Goal: Information Seeking & Learning: Check status

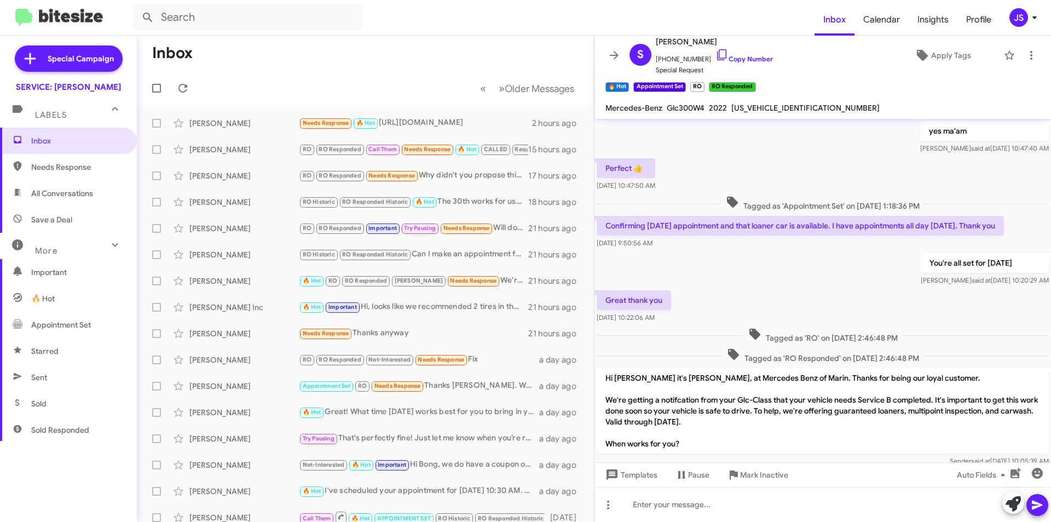
scroll to position [491, 0]
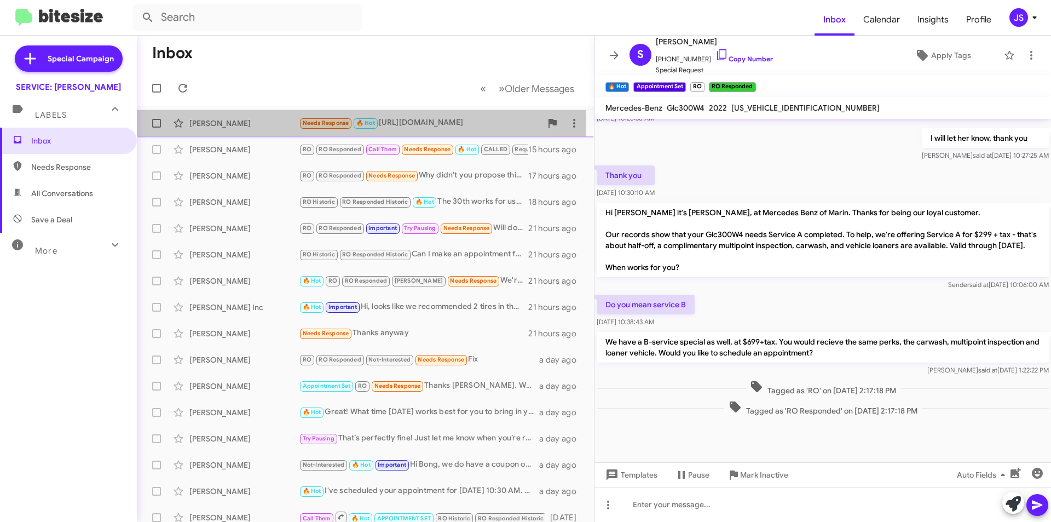
click at [222, 120] on div "[PERSON_NAME]" at bounding box center [243, 123] width 109 height 11
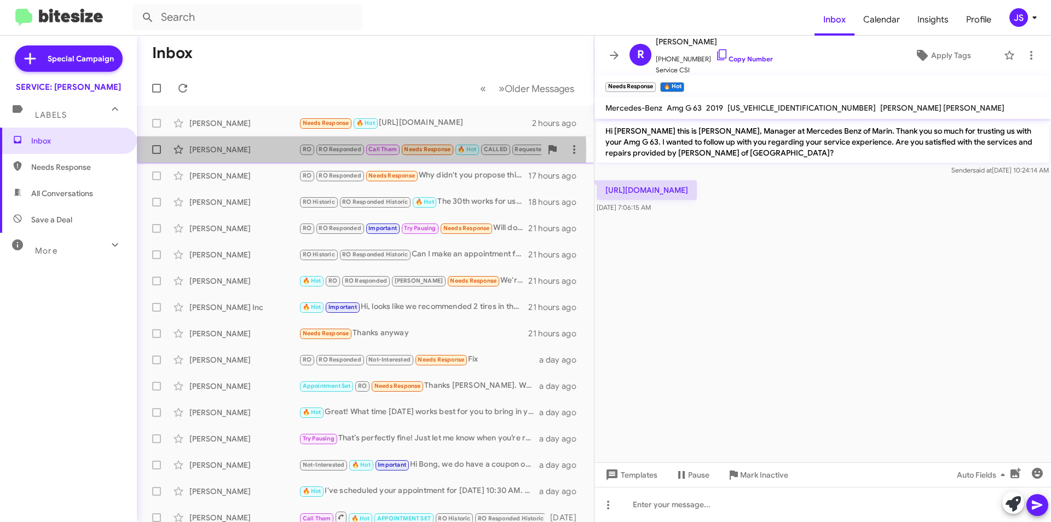
click at [245, 152] on div "[PERSON_NAME]" at bounding box center [243, 149] width 109 height 11
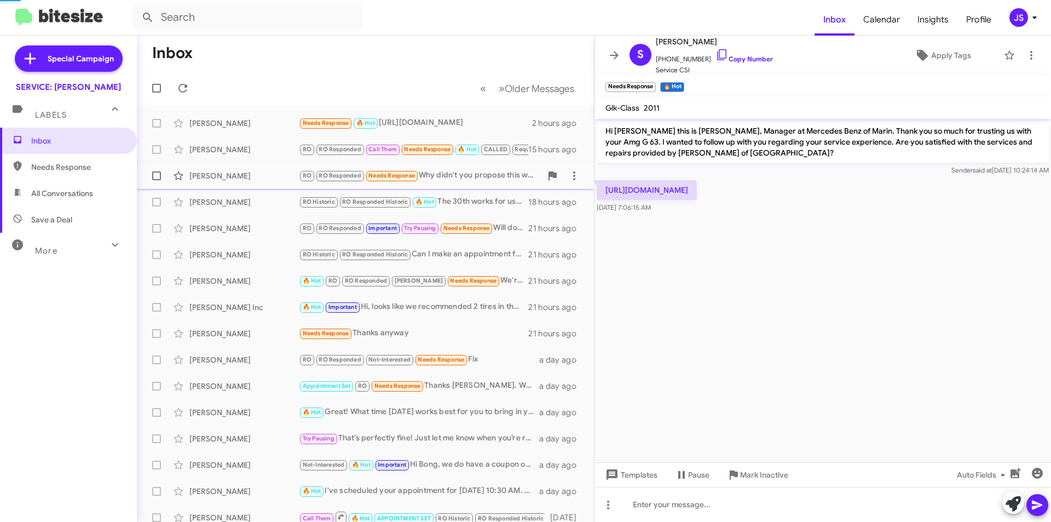
scroll to position [516, 0]
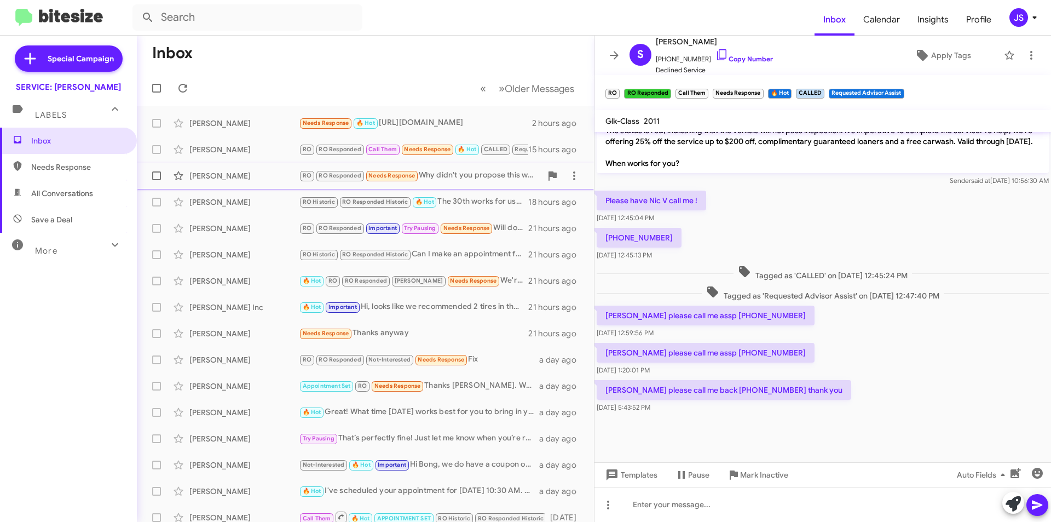
click at [240, 174] on div "[PERSON_NAME]" at bounding box center [243, 175] width 109 height 11
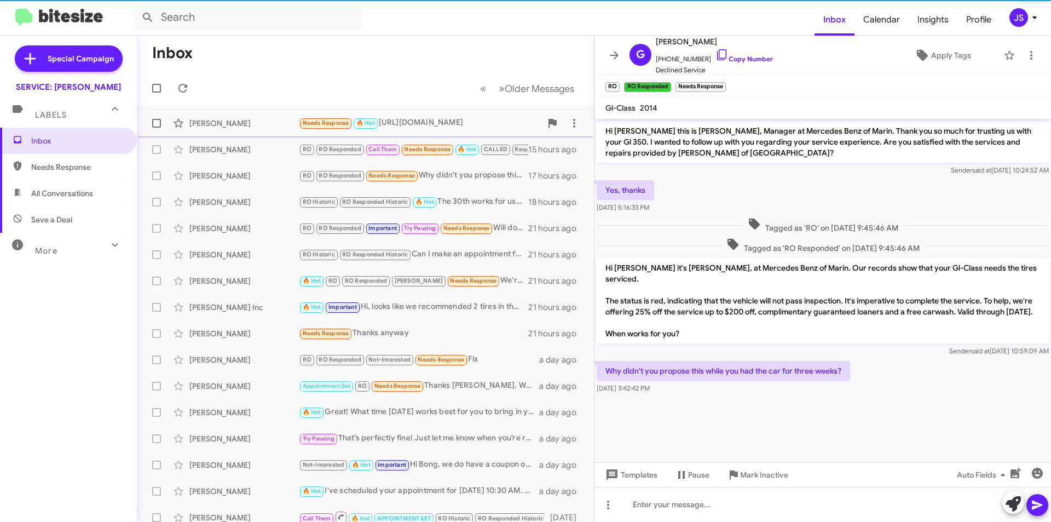
click at [236, 124] on div "[PERSON_NAME]" at bounding box center [243, 123] width 109 height 11
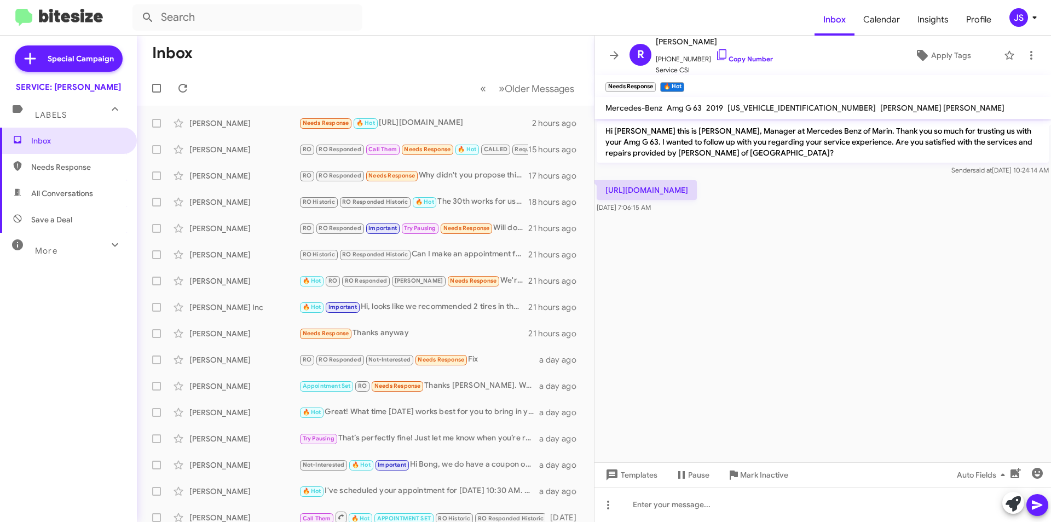
click at [697, 192] on p "[URL][DOMAIN_NAME]" at bounding box center [647, 190] width 100 height 20
drag, startPoint x: 604, startPoint y: 192, endPoint x: 797, endPoint y: 192, distance: 193.2
click at [697, 192] on p "[URL][DOMAIN_NAME]" at bounding box center [647, 190] width 100 height 20
copy p "[URL][DOMAIN_NAME]"
click at [715, 60] on icon at bounding box center [721, 54] width 13 height 13
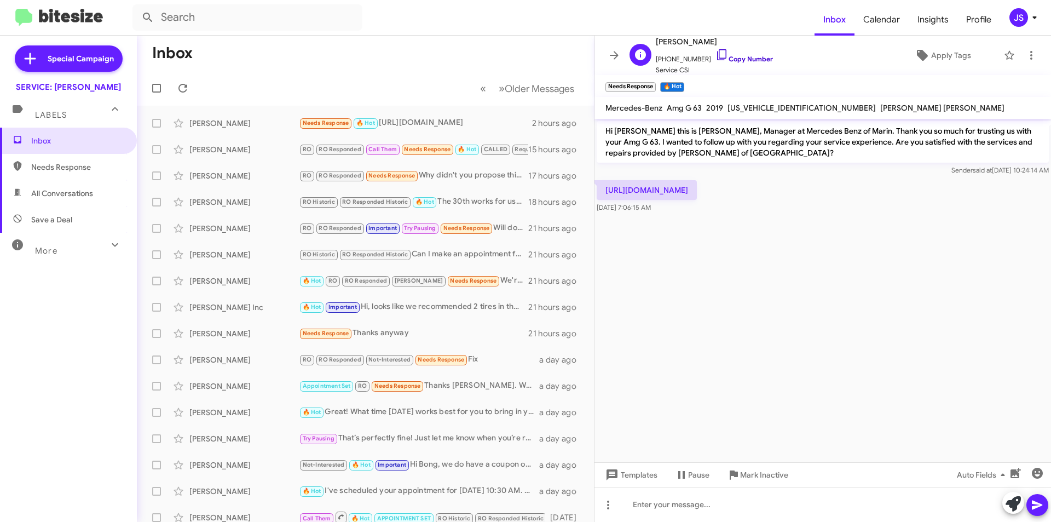
copy p "[URL][DOMAIN_NAME]"
click at [688, 302] on cdk-virtual-scroll-viewport "Hi Rene this is Omar Ibrahimi, Manager at Mercedes Benz of Marin. Thank you so …" at bounding box center [822, 290] width 456 height 343
click at [225, 395] on div "Ed Chen Appointment Set RO Needs Response Thanks Omar. We appreciate the tire r…" at bounding box center [365, 386] width 439 height 22
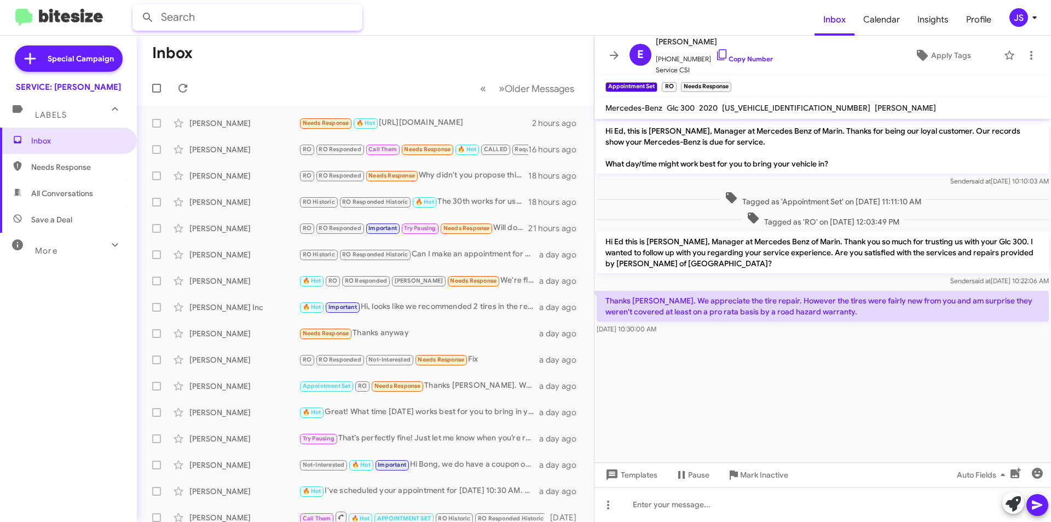
click at [294, 20] on input "text" at bounding box center [247, 17] width 230 height 26
click at [715, 52] on icon at bounding box center [721, 54] width 13 height 13
click at [715, 59] on icon at bounding box center [721, 54] width 13 height 13
click at [61, 142] on span "Inbox" at bounding box center [77, 140] width 93 height 11
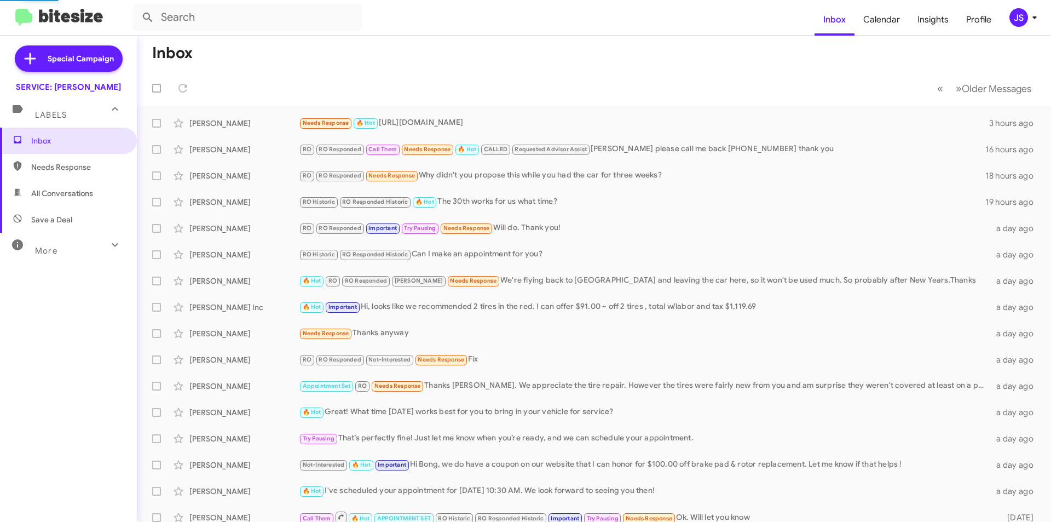
click at [60, 188] on span "All Conversations" at bounding box center [62, 193] width 62 height 11
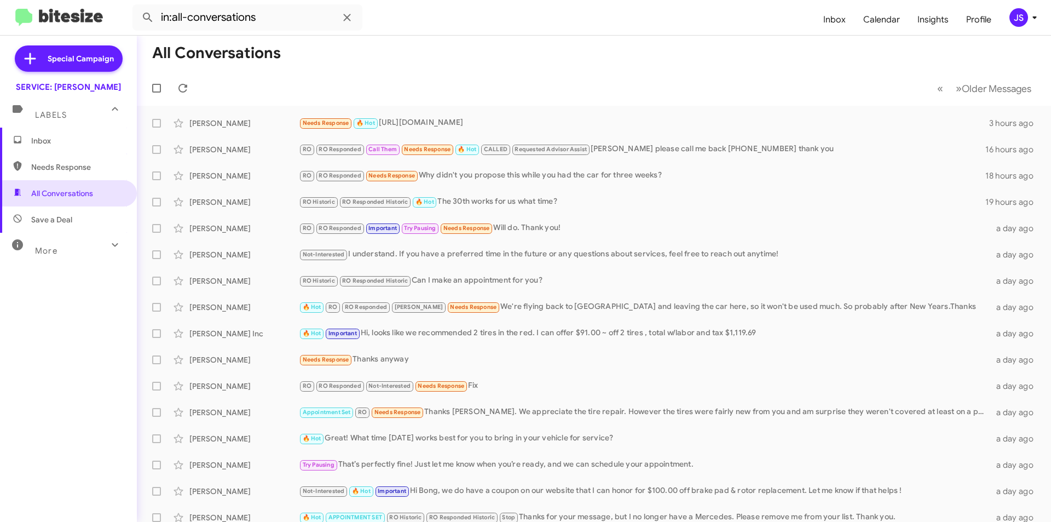
click at [62, 220] on span "Save a Deal" at bounding box center [51, 219] width 41 height 11
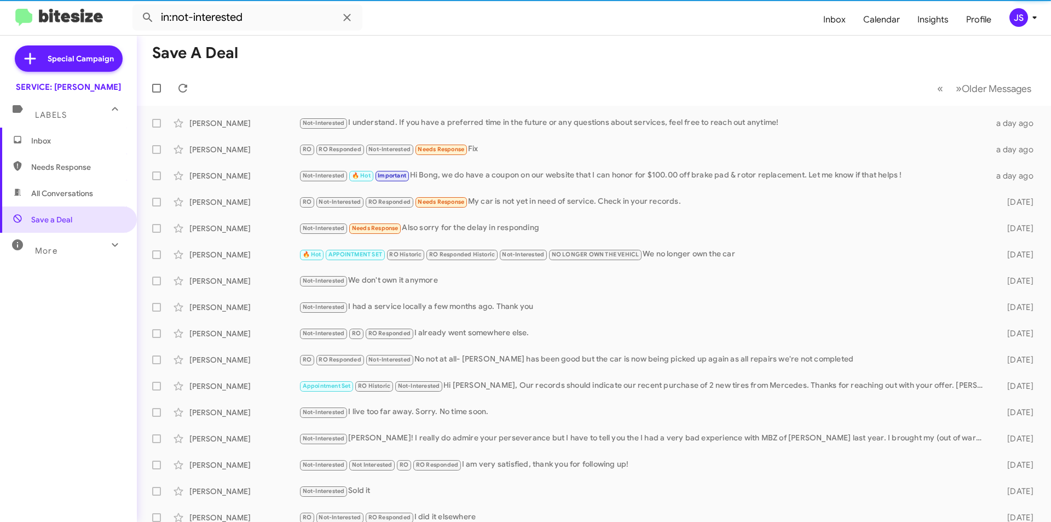
click at [92, 197] on span "All Conversations" at bounding box center [62, 193] width 62 height 11
type input "in:all-conversations"
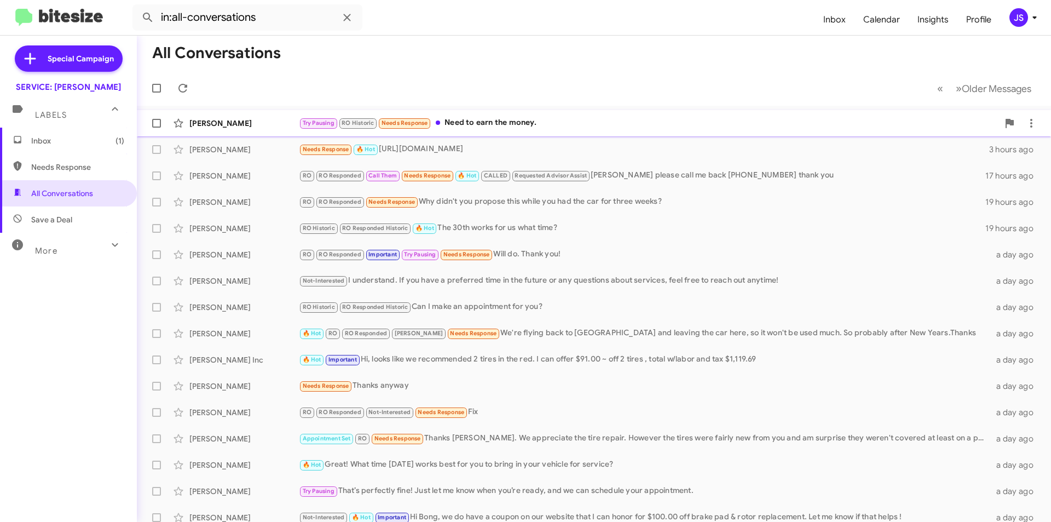
click at [496, 122] on div "Try Pausing RO Historic Needs Response Need to earn the money." at bounding box center [648, 123] width 699 height 13
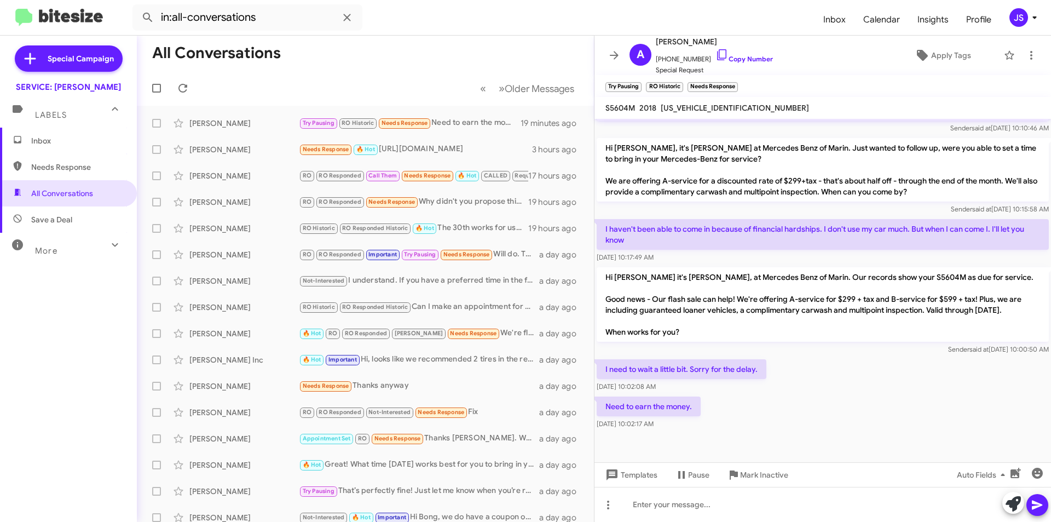
scroll to position [895, 0]
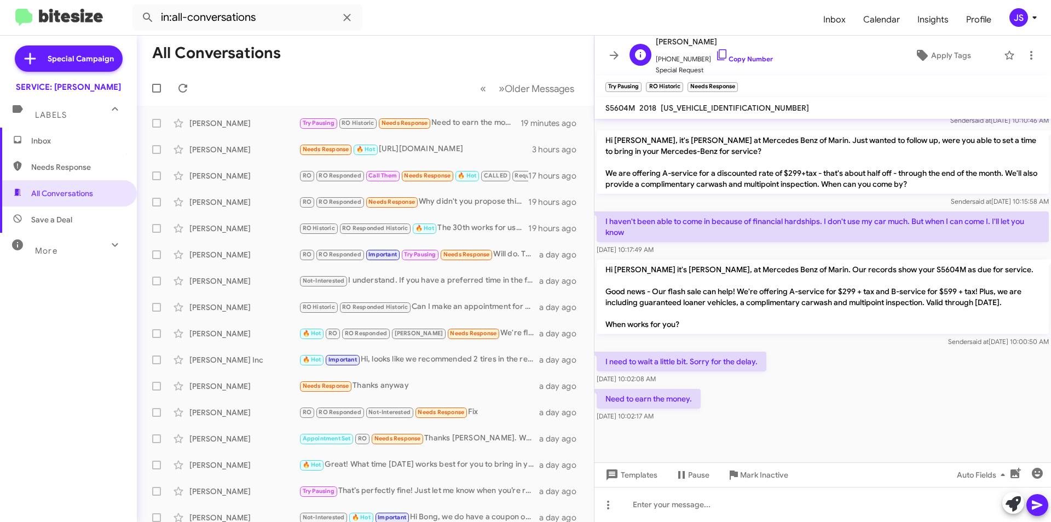
click at [705, 47] on span "[PERSON_NAME]" at bounding box center [714, 41] width 117 height 13
click at [703, 45] on span "[PERSON_NAME]" at bounding box center [714, 41] width 117 height 13
click at [715, 52] on icon at bounding box center [721, 54] width 13 height 13
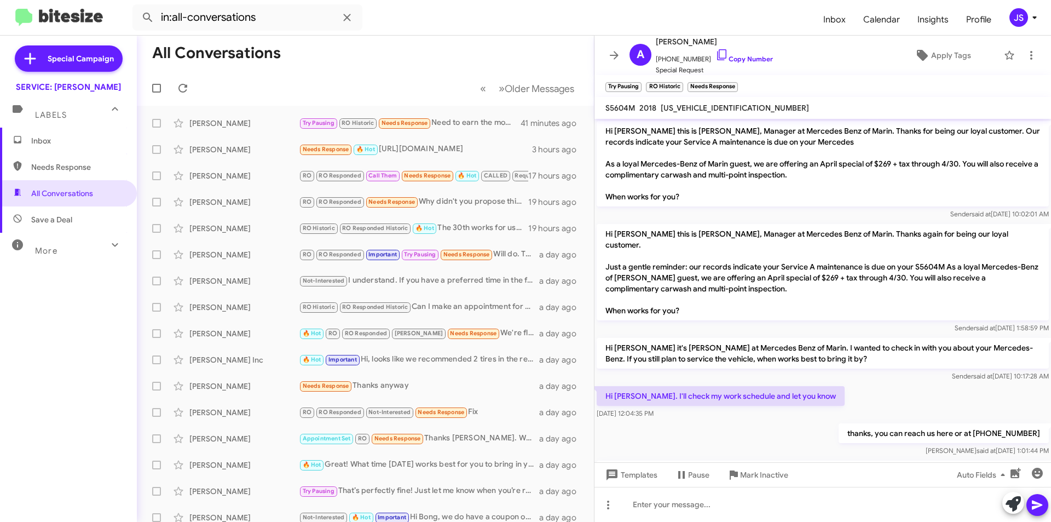
scroll to position [873, 0]
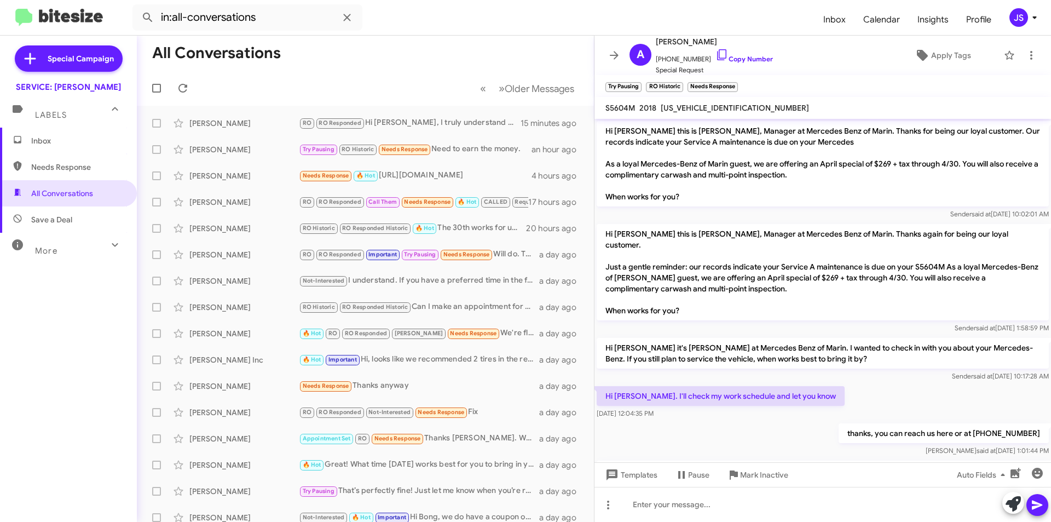
scroll to position [895, 0]
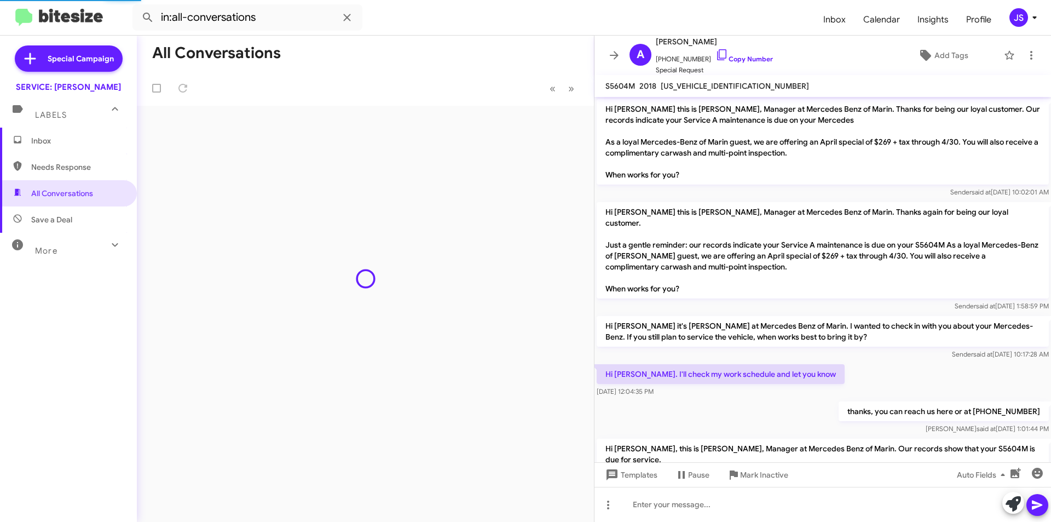
scroll to position [852, 0]
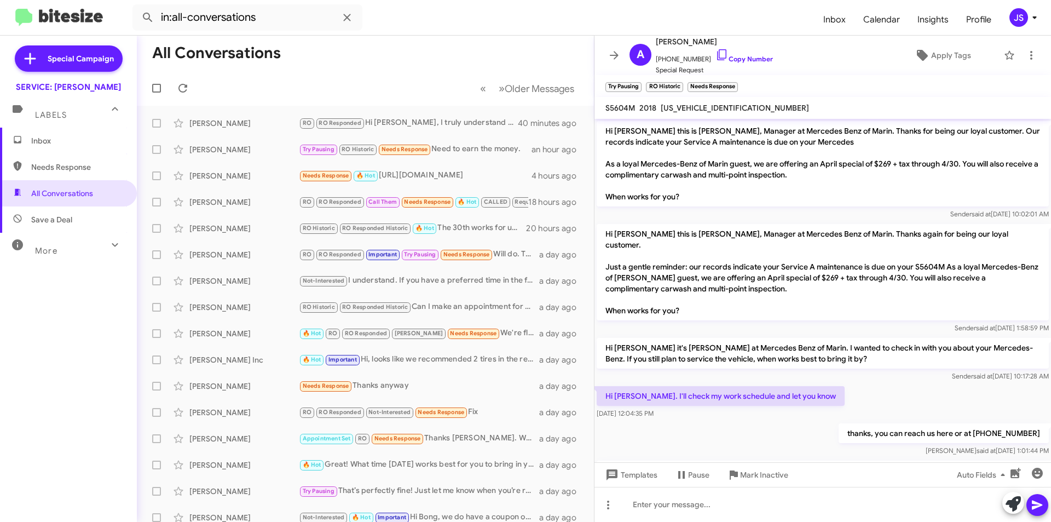
scroll to position [873, 0]
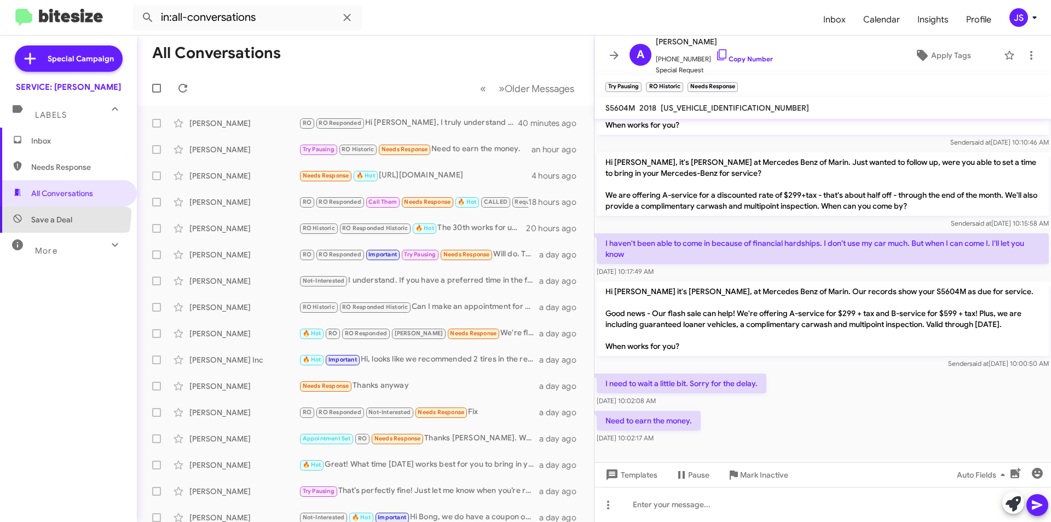
click at [43, 212] on span "Save a Deal" at bounding box center [68, 219] width 137 height 26
type input "in:not-interested"
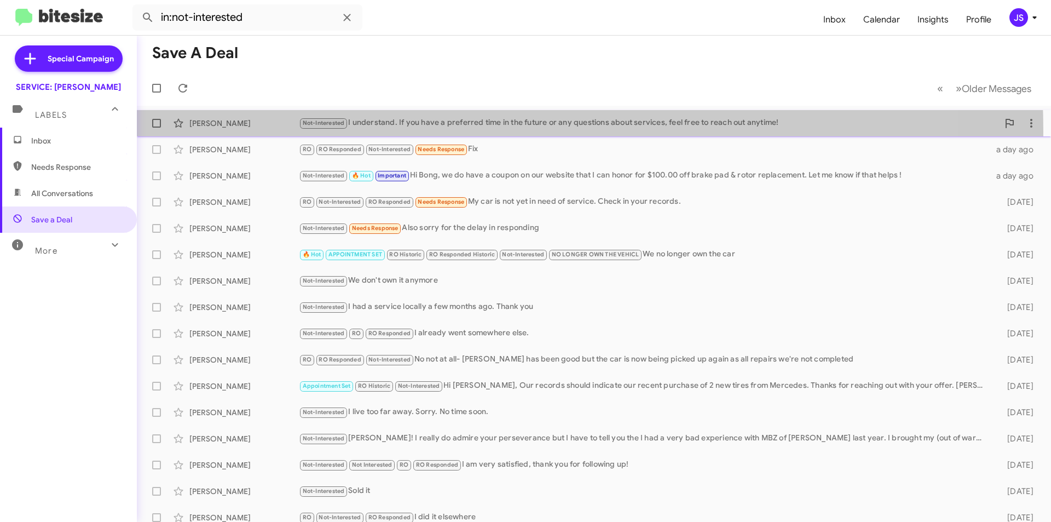
click at [375, 131] on div "Yiwen Cao Not-Interested I understand. If you have a preferred time in the futu…" at bounding box center [594, 123] width 896 height 22
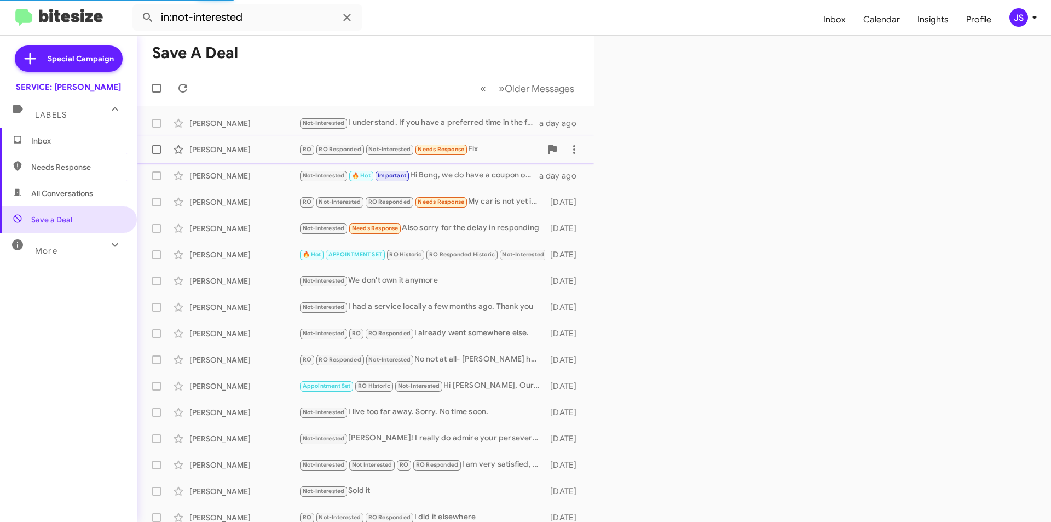
click at [239, 161] on span "Robin Cleary RO RO Responded Not-Interested Needs Response Fix a day ago" at bounding box center [365, 149] width 457 height 26
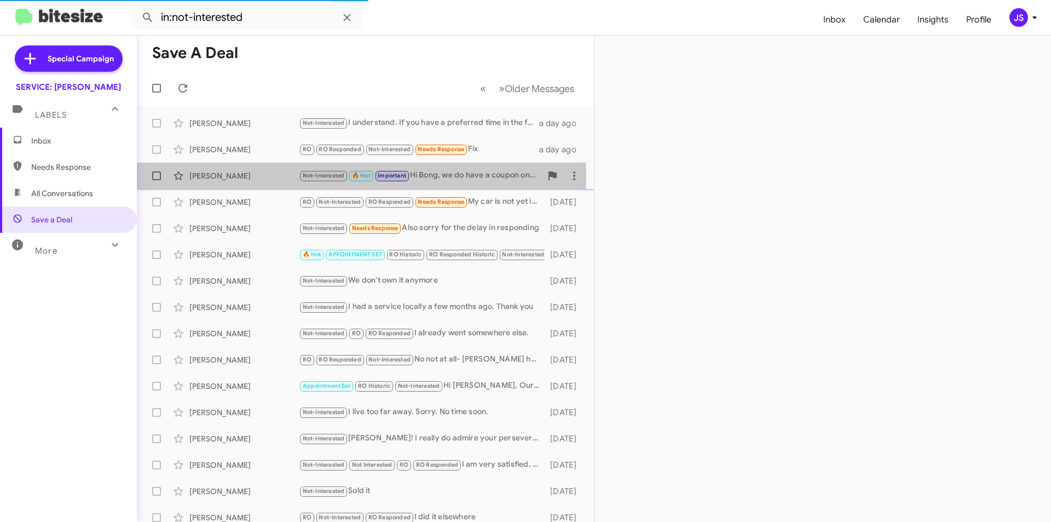
click at [233, 177] on div "[PERSON_NAME]" at bounding box center [243, 175] width 109 height 11
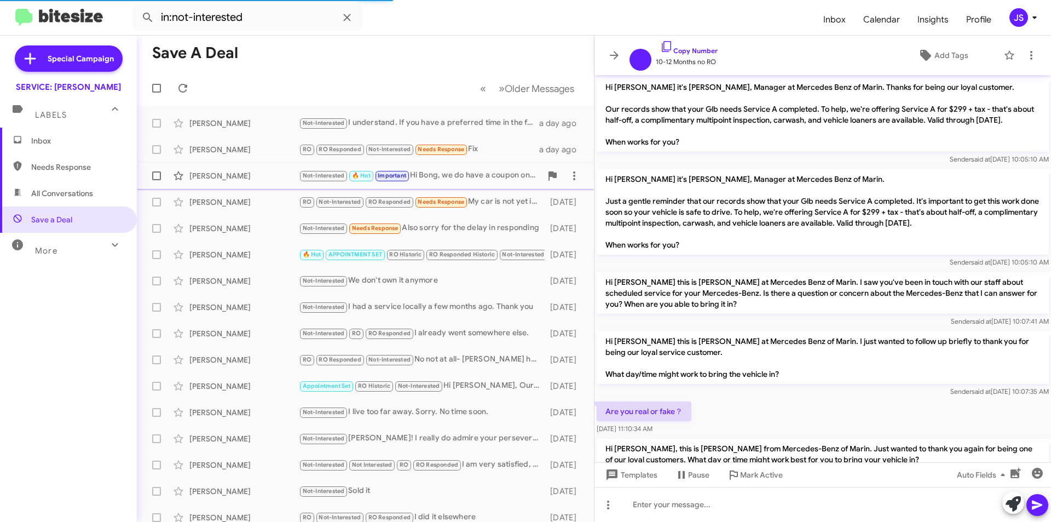
scroll to position [142, 0]
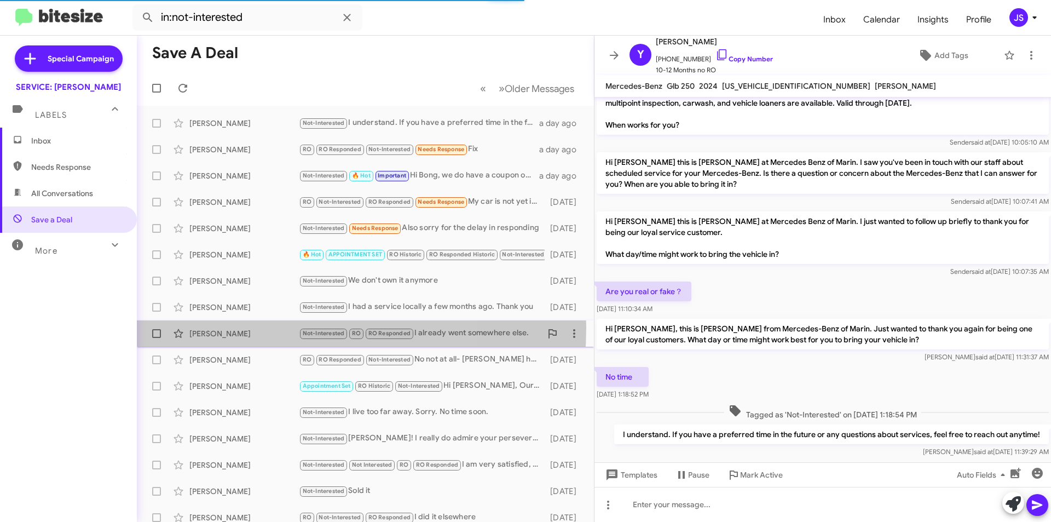
click at [253, 327] on div "Ruth Chavez Not-Interested RO RO Responded I already went somewhere else. 3 day…" at bounding box center [365, 333] width 439 height 22
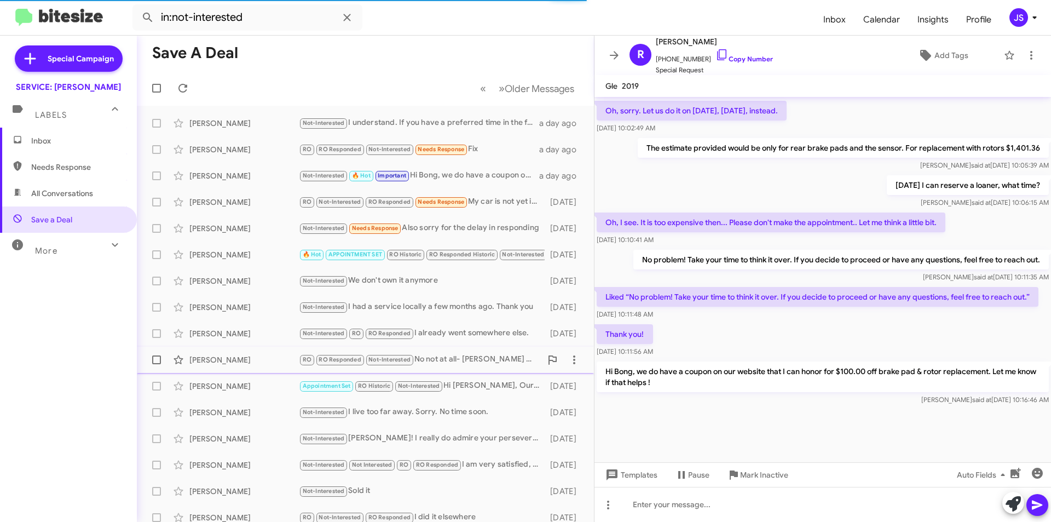
click at [250, 354] on div "John Krause" at bounding box center [243, 359] width 109 height 11
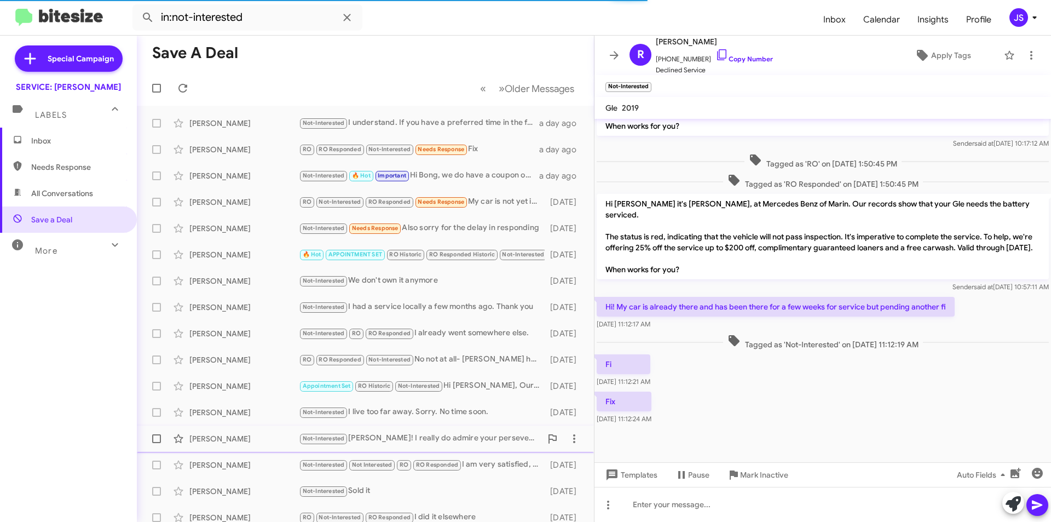
scroll to position [299, 0]
click at [239, 439] on div "Homi Vazifdar" at bounding box center [243, 438] width 109 height 11
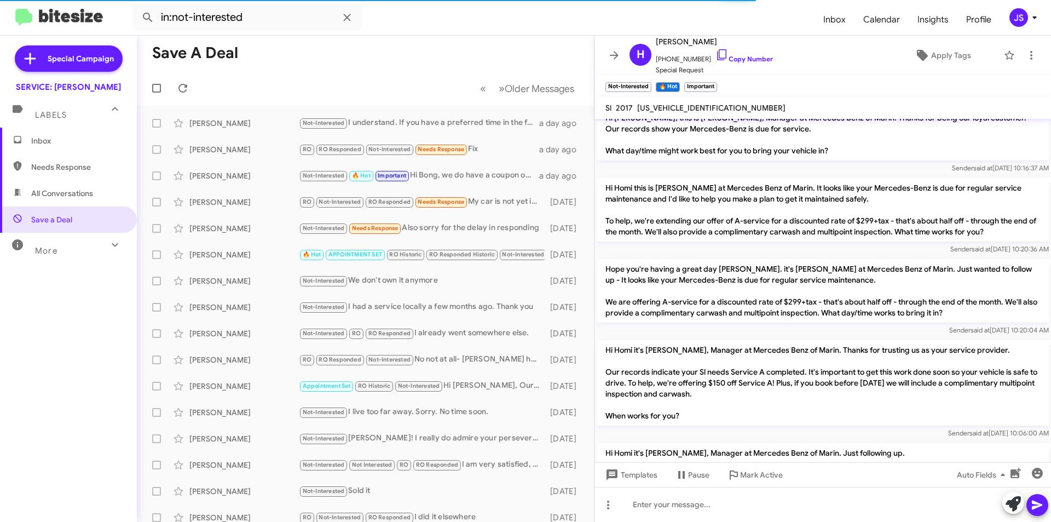
scroll to position [1428, 0]
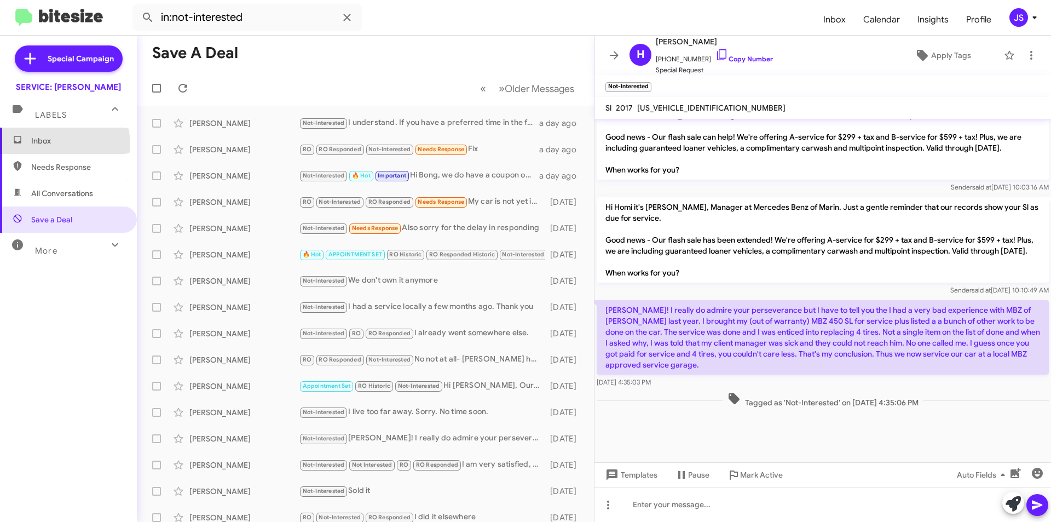
click at [45, 145] on span "Inbox" at bounding box center [77, 140] width 93 height 11
